Goal: Transaction & Acquisition: Purchase product/service

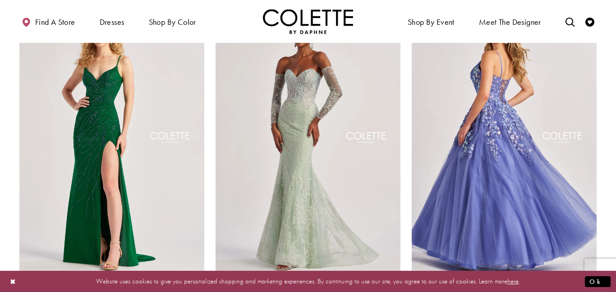
scroll to position [731, 0]
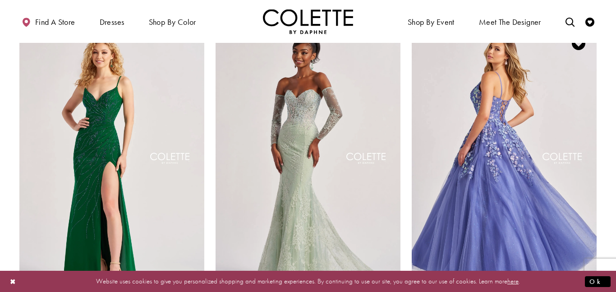
click at [498, 123] on img "Visit Colette by Daphne Style No. CL8420 Page" at bounding box center [503, 159] width 185 height 269
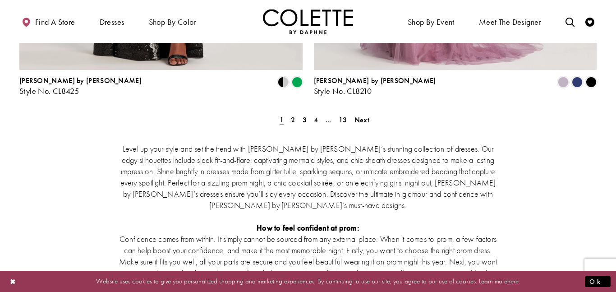
scroll to position [2057, 0]
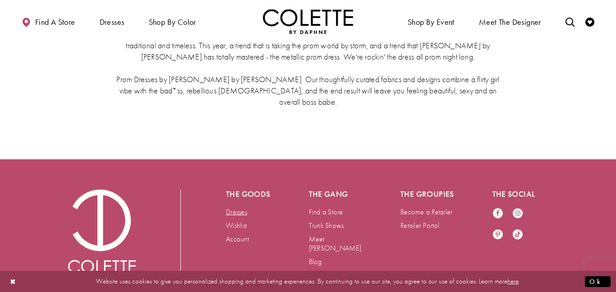
click at [240, 207] on link "Dresses" at bounding box center [236, 211] width 21 height 9
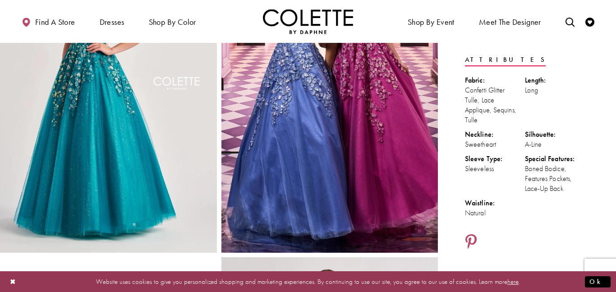
scroll to position [39, 0]
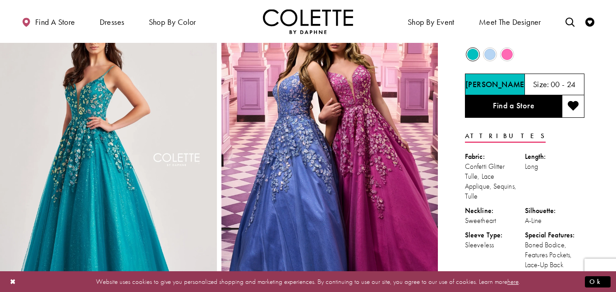
click at [498, 54] on div "Out of Stock" at bounding box center [506, 54] width 17 height 17
click at [492, 54] on span "Product color controls state depends on size chosen" at bounding box center [489, 54] width 11 height 11
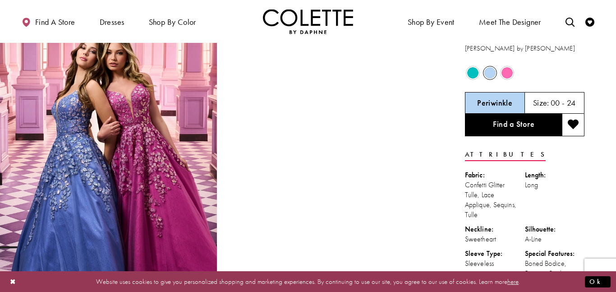
scroll to position [24, 0]
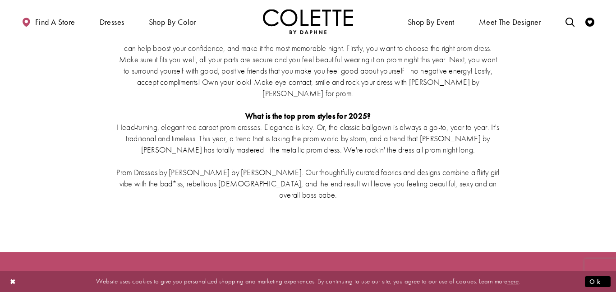
scroll to position [2057, 0]
